Goal: Obtain resource: Obtain resource

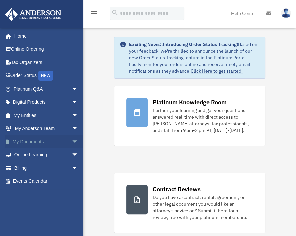
click at [36, 141] on link "My Documents arrow_drop_down" at bounding box center [47, 141] width 84 height 13
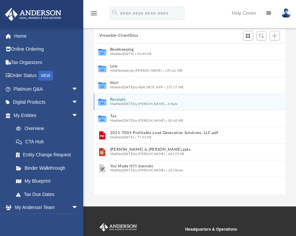
scroll to position [59, 0]
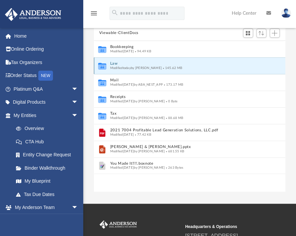
click at [113, 63] on button "Law" at bounding box center [185, 63] width 150 height 4
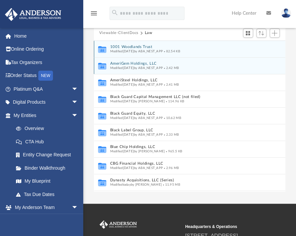
scroll to position [0, 0]
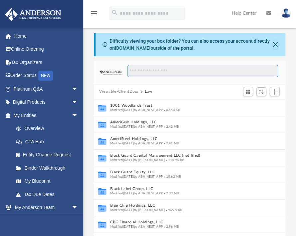
click at [151, 69] on input "Search files and folders" at bounding box center [203, 71] width 151 height 13
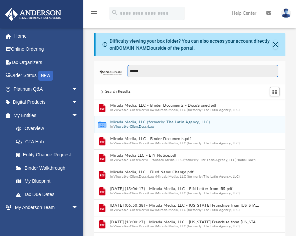
type input "******"
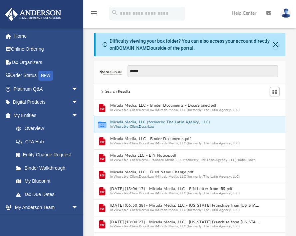
click at [147, 123] on button "Mirada Media, LLC (formerly: The Latin Agency, LLC)" at bounding box center [185, 122] width 150 height 4
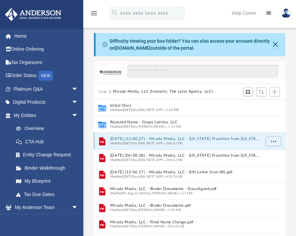
click at [145, 140] on button "[DATE] (13:00:27) - Mirada Media, LLC - [US_STATE] Franchise from [US_STATE] Co…" at bounding box center [185, 139] width 150 height 4
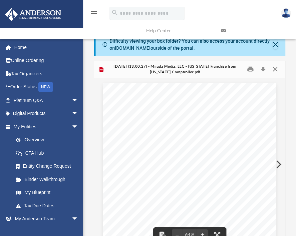
click at [269, 66] on button "Close" at bounding box center [275, 69] width 12 height 10
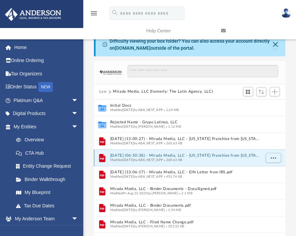
click at [160, 156] on button "[DATE] (06:50:38) - Mirada Media, LLC - [US_STATE] Franchise from [US_STATE] Co…" at bounding box center [185, 155] width 150 height 4
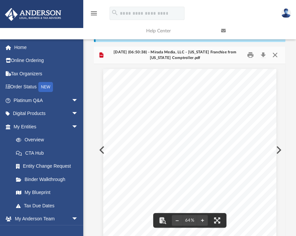
click at [278, 54] on button "Close" at bounding box center [275, 55] width 12 height 10
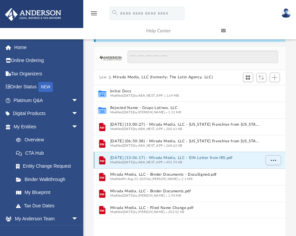
click at [189, 157] on button "[DATE] (13:06:17) - Mirada Media, LLC - EIN Letter from IRS.pdf" at bounding box center [185, 158] width 150 height 4
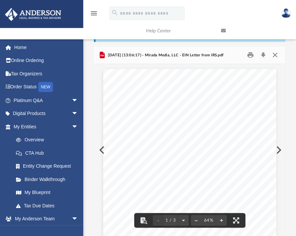
click at [275, 53] on button "Close" at bounding box center [275, 55] width 12 height 10
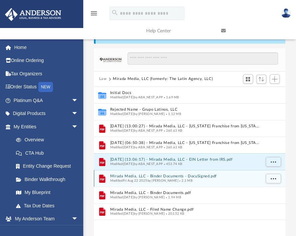
scroll to position [13, 0]
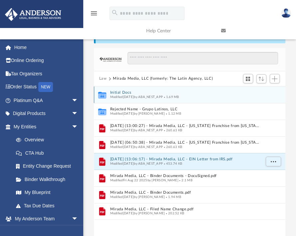
click at [122, 88] on div "Collaborated Folder Initial Docs Modified [DATE] by ABA_NEST_APP 1.69 MB" at bounding box center [190, 94] width 192 height 17
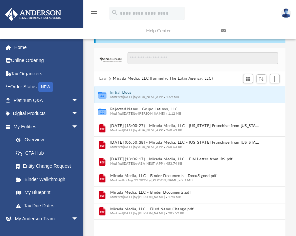
click at [124, 92] on button "Initial Docs" at bounding box center [185, 92] width 150 height 4
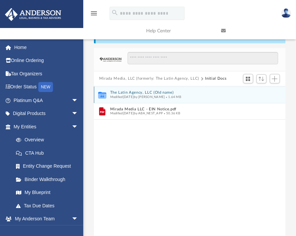
click at [145, 89] on div "Collaborated Folder The Latin Agency, LLC (Old name) Modified [DATE] by [PERSON…" at bounding box center [190, 94] width 192 height 17
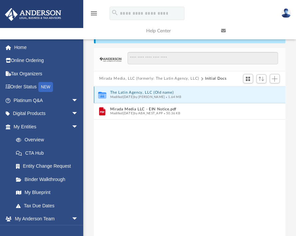
click at [145, 92] on button "The Latin Agency, LLC (Old name)" at bounding box center [185, 92] width 150 height 4
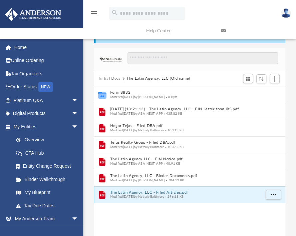
click at [136, 193] on button "The Latin Agency, LLC - Filed Articles.pdf" at bounding box center [185, 192] width 150 height 4
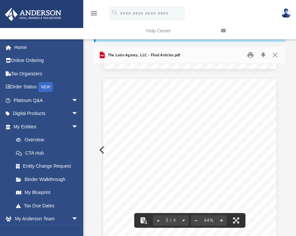
scroll to position [462, 0]
click at [203, 92] on div "Page 3" at bounding box center [189, 188] width 173 height 224
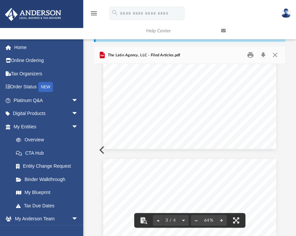
scroll to position [613, 0]
